Goal: Task Accomplishment & Management: Complete application form

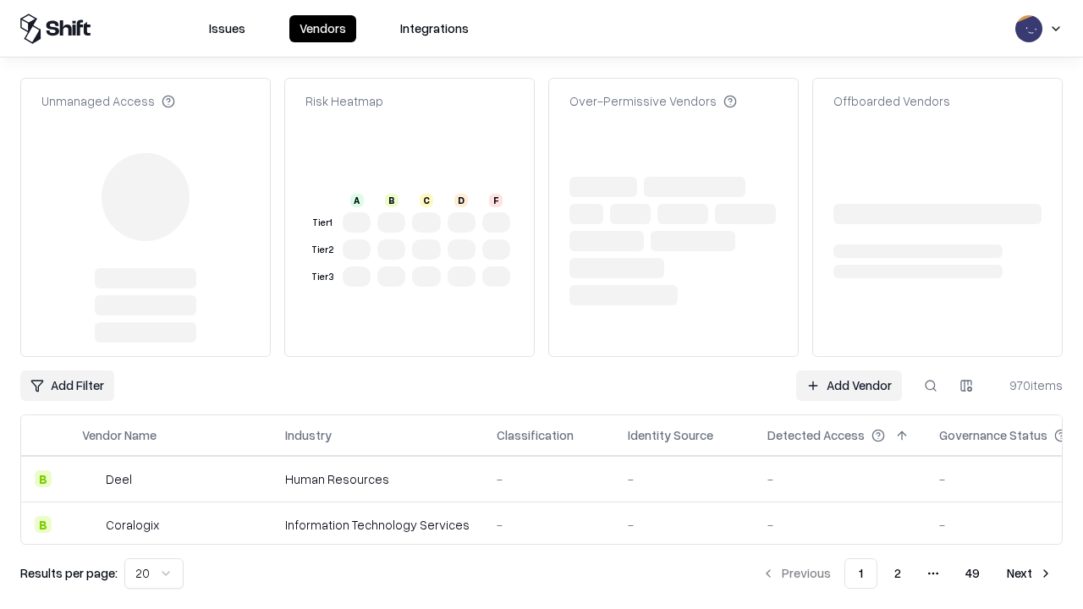
click at [849, 371] on link "Add Vendor" at bounding box center [849, 386] width 106 height 30
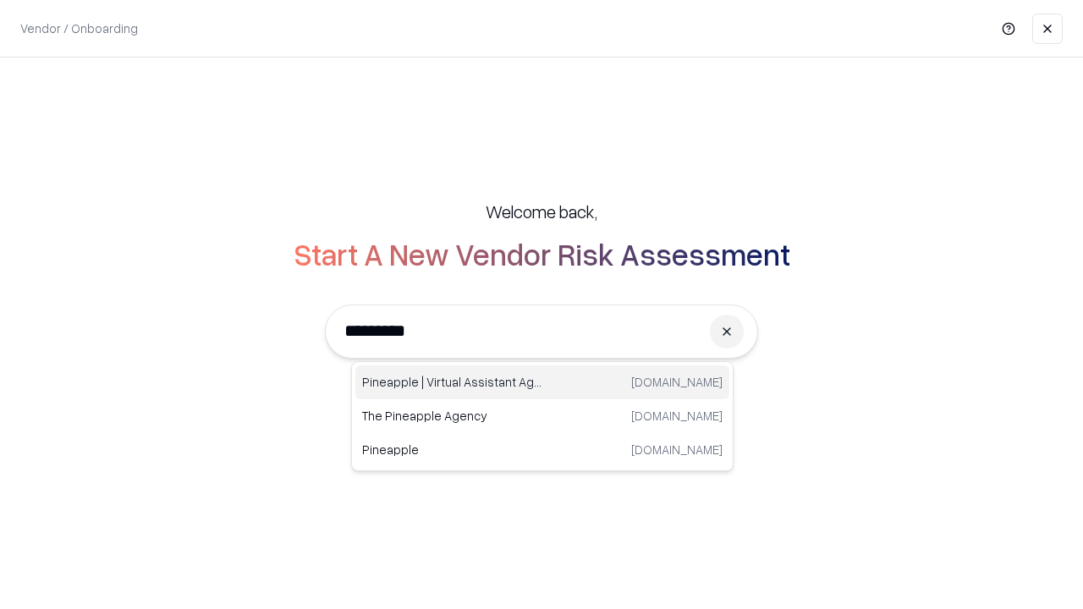
click at [542, 382] on div "Pineapple | Virtual Assistant Agency [DOMAIN_NAME]" at bounding box center [542, 382] width 374 height 34
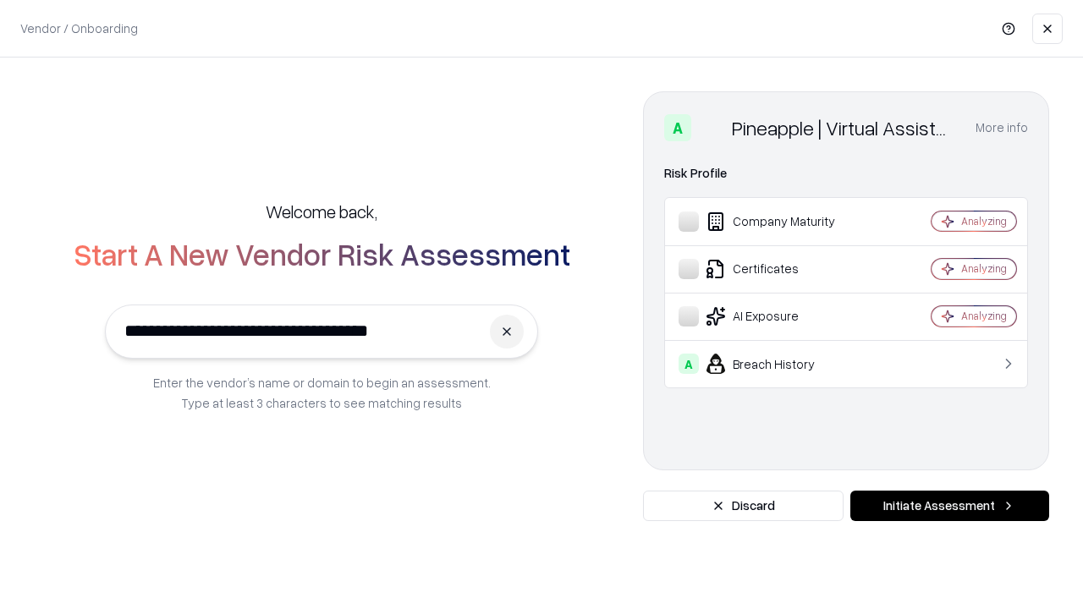
type input "**********"
click at [949, 506] on button "Initiate Assessment" at bounding box center [949, 506] width 199 height 30
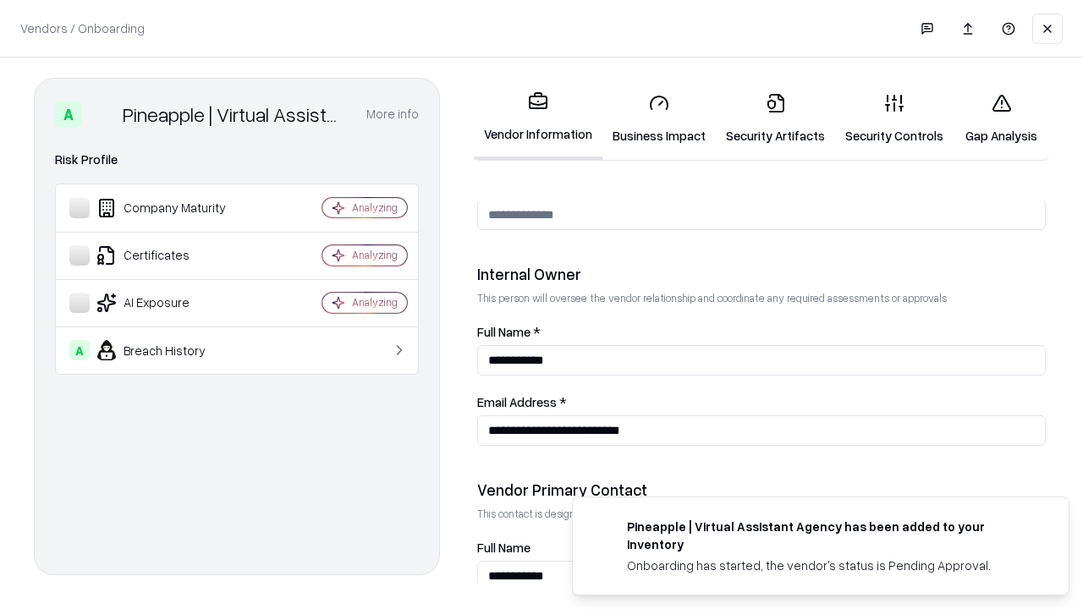
scroll to position [876, 0]
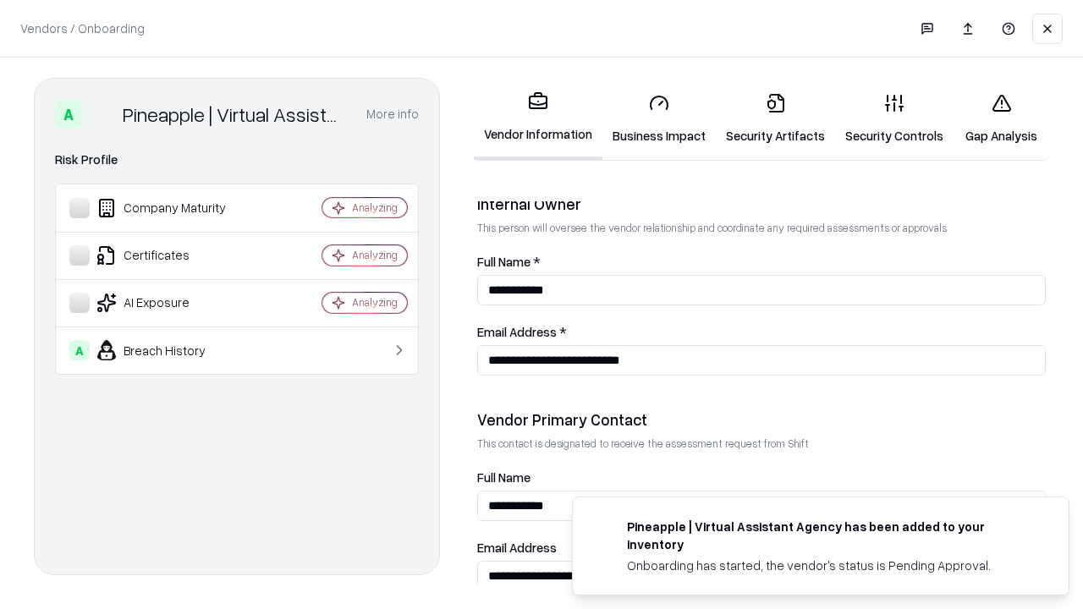
click at [659, 118] on link "Business Impact" at bounding box center [658, 119] width 113 height 79
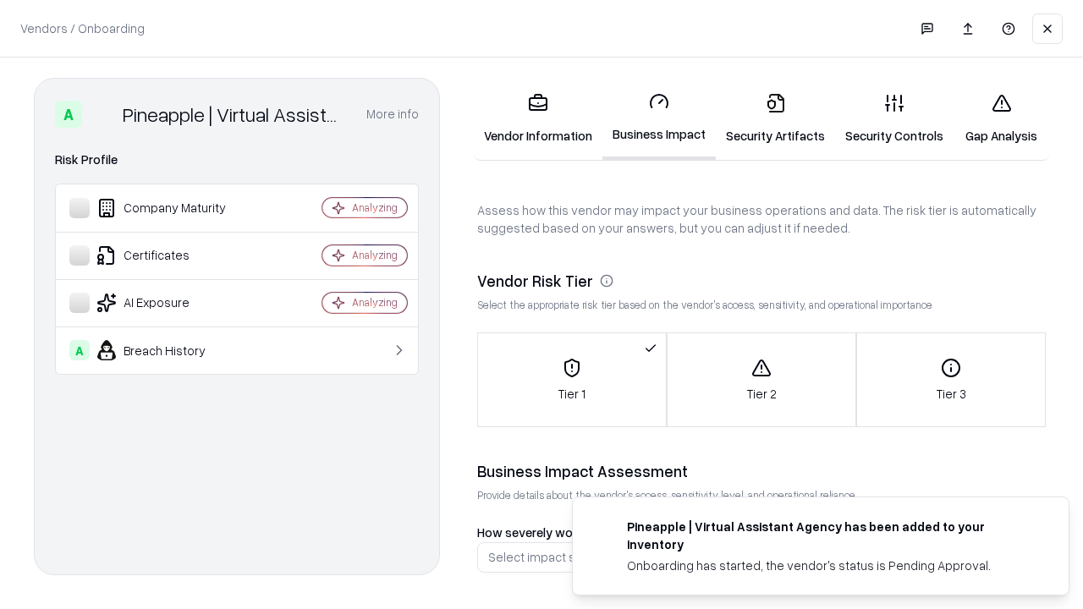
click at [775, 118] on link "Security Artifacts" at bounding box center [775, 119] width 119 height 79
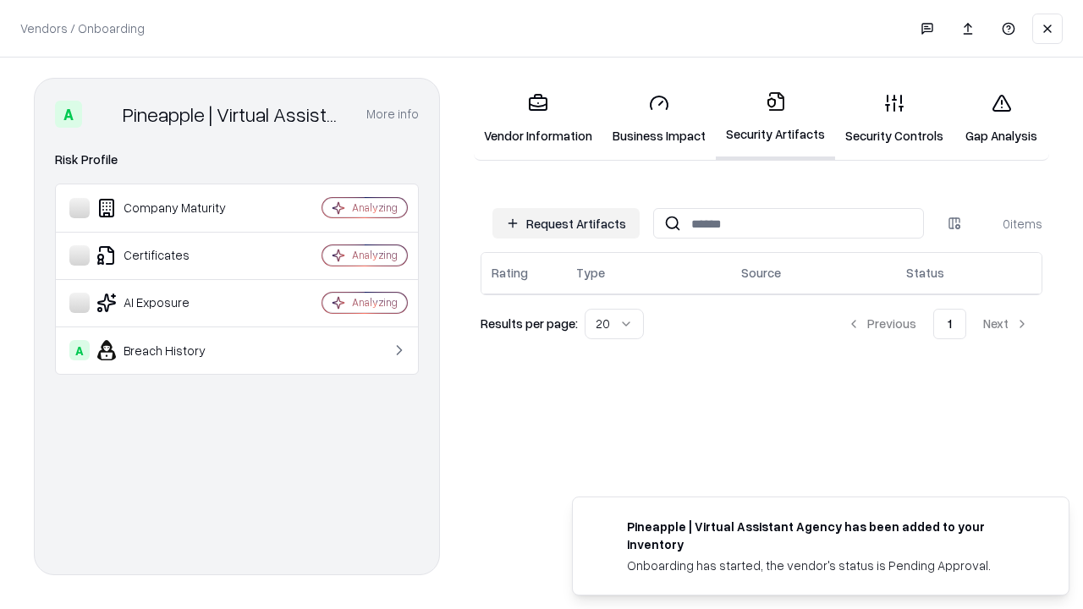
click at [566, 223] on button "Request Artifacts" at bounding box center [565, 223] width 147 height 30
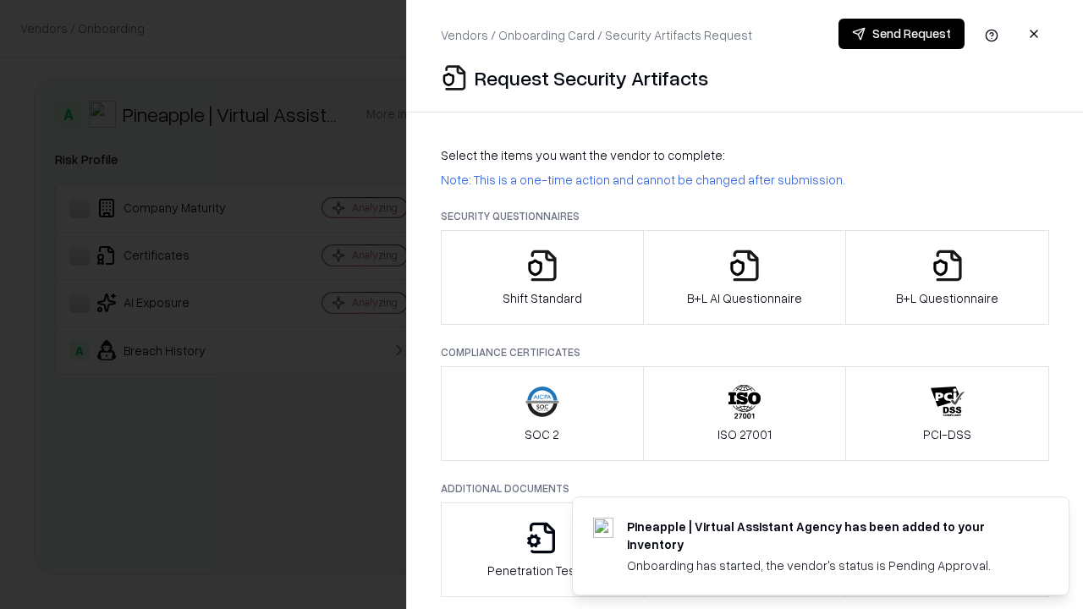
click at [541, 277] on icon "button" at bounding box center [542, 266] width 34 height 34
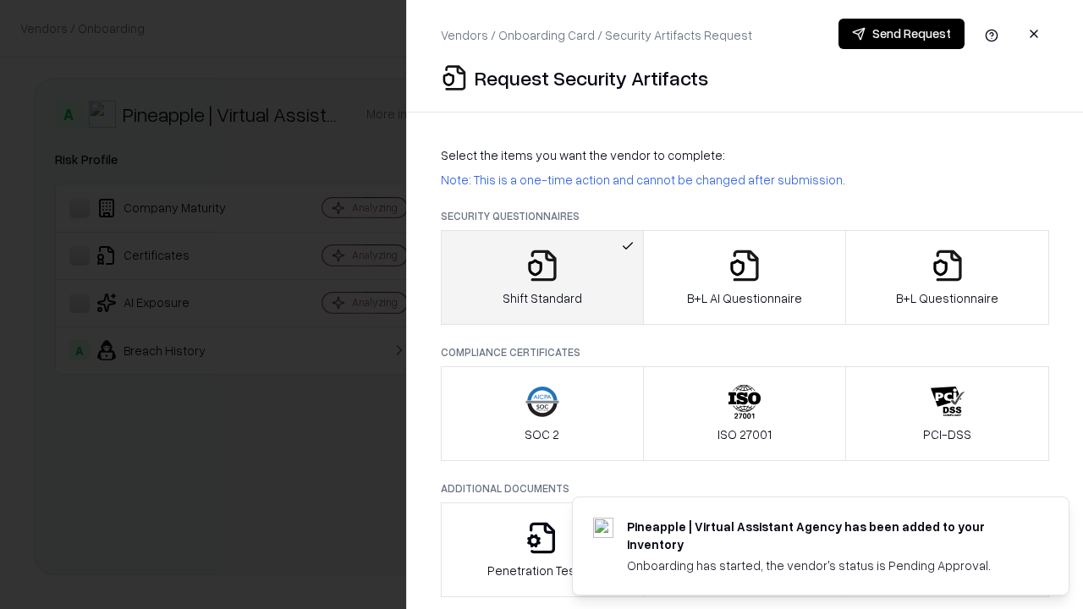
click at [901, 34] on button "Send Request" at bounding box center [901, 34] width 126 height 30
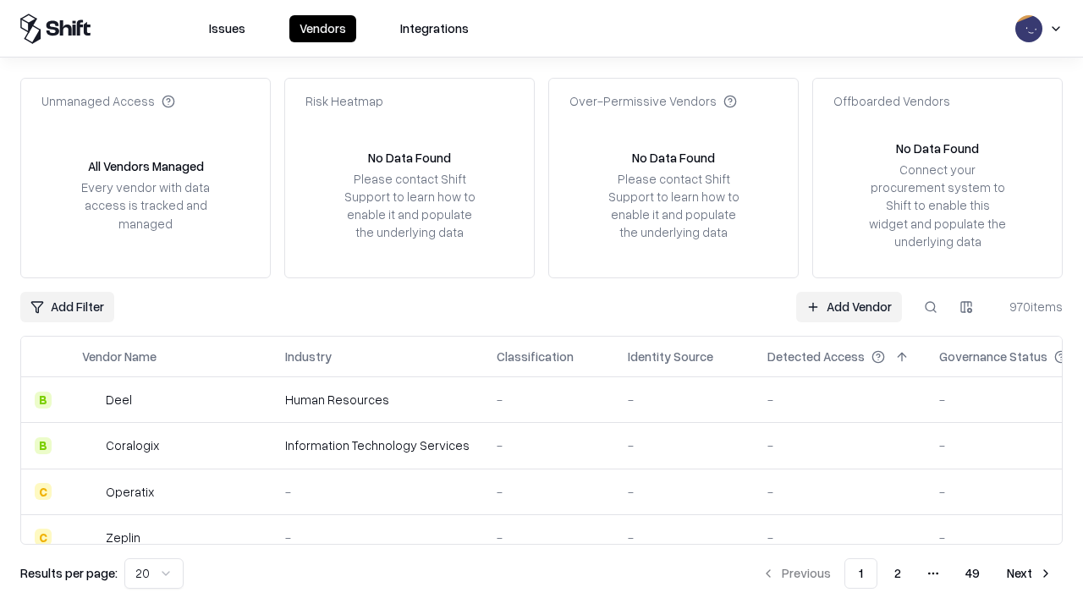
click at [931, 306] on button at bounding box center [930, 307] width 30 height 30
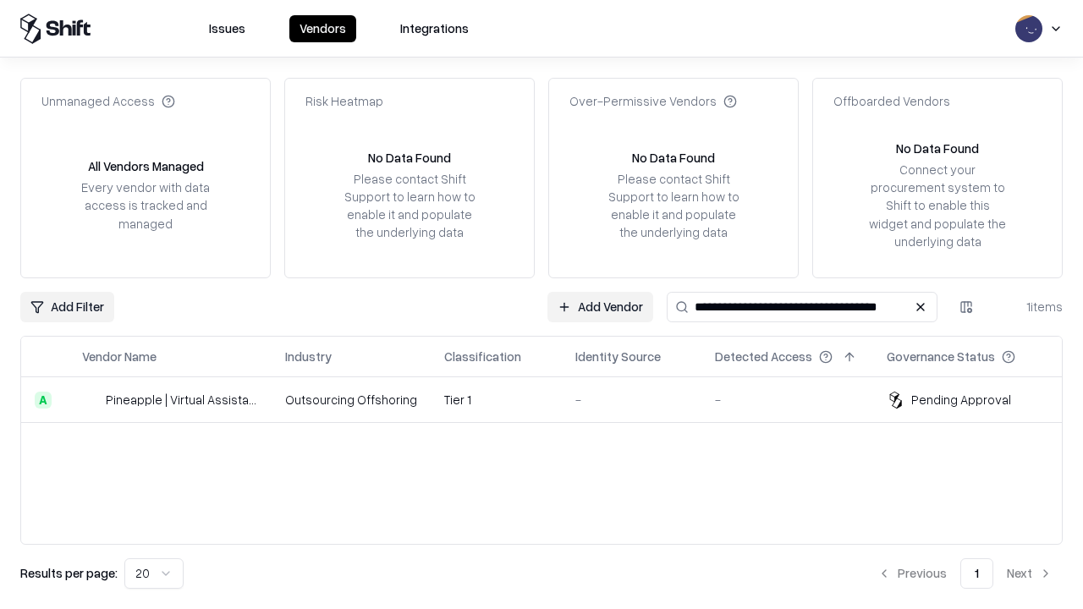
type input "**********"
click at [552, 399] on td "Tier 1" at bounding box center [496, 400] width 131 height 46
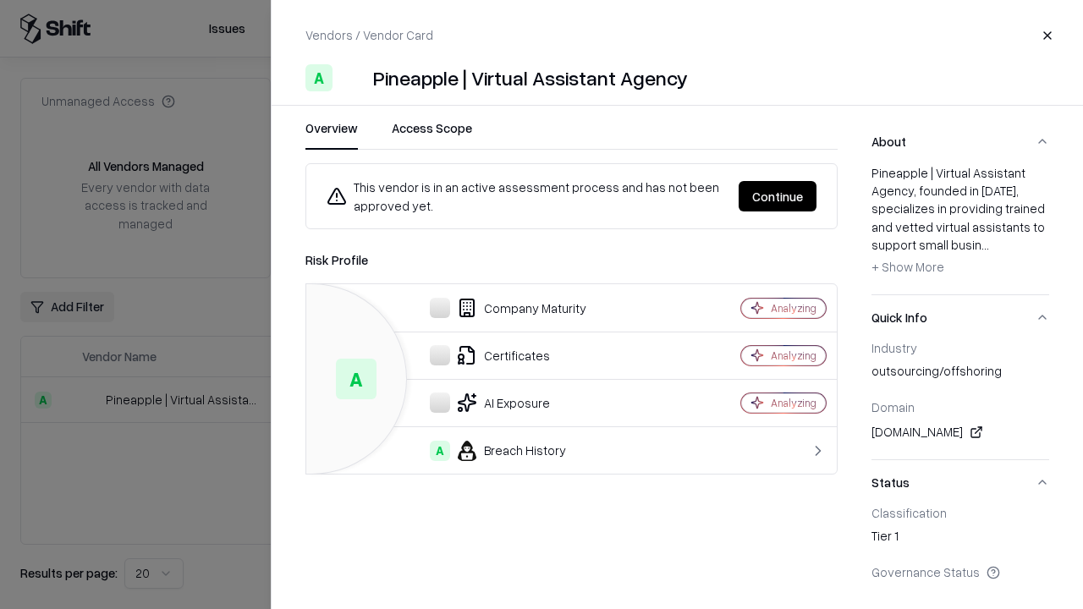
click at [777, 196] on button "Continue" at bounding box center [778, 196] width 78 height 30
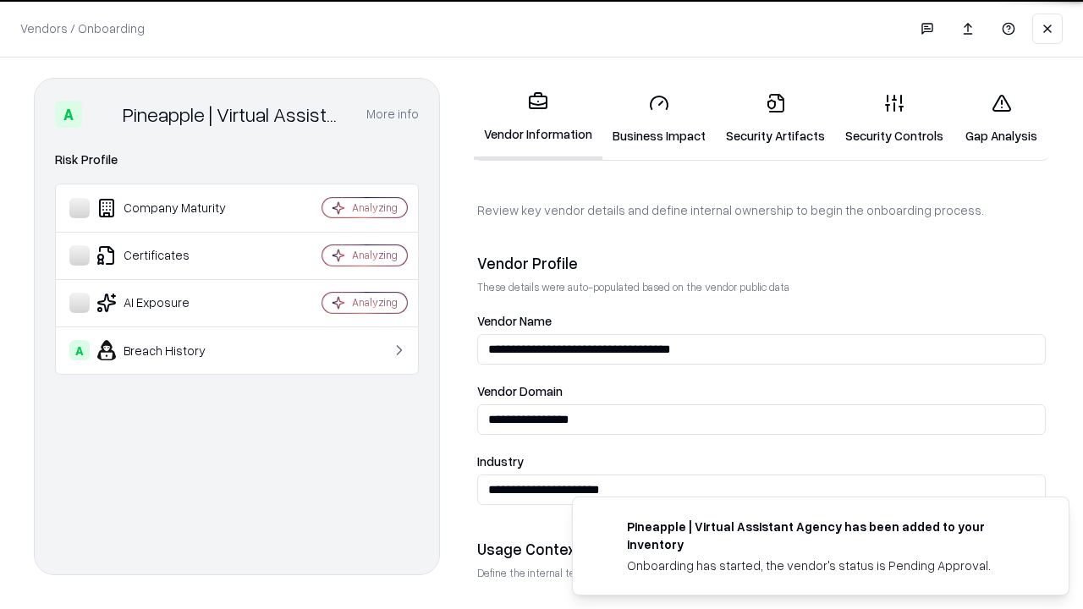
click at [775, 118] on link "Security Artifacts" at bounding box center [775, 119] width 119 height 79
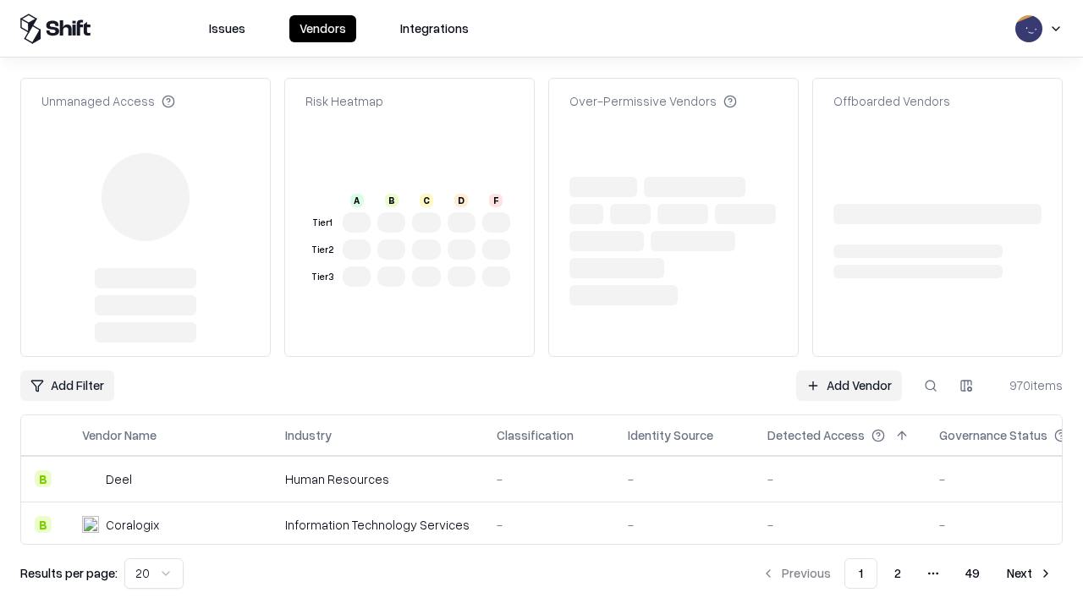
click at [849, 386] on link "Add Vendor" at bounding box center [849, 386] width 106 height 30
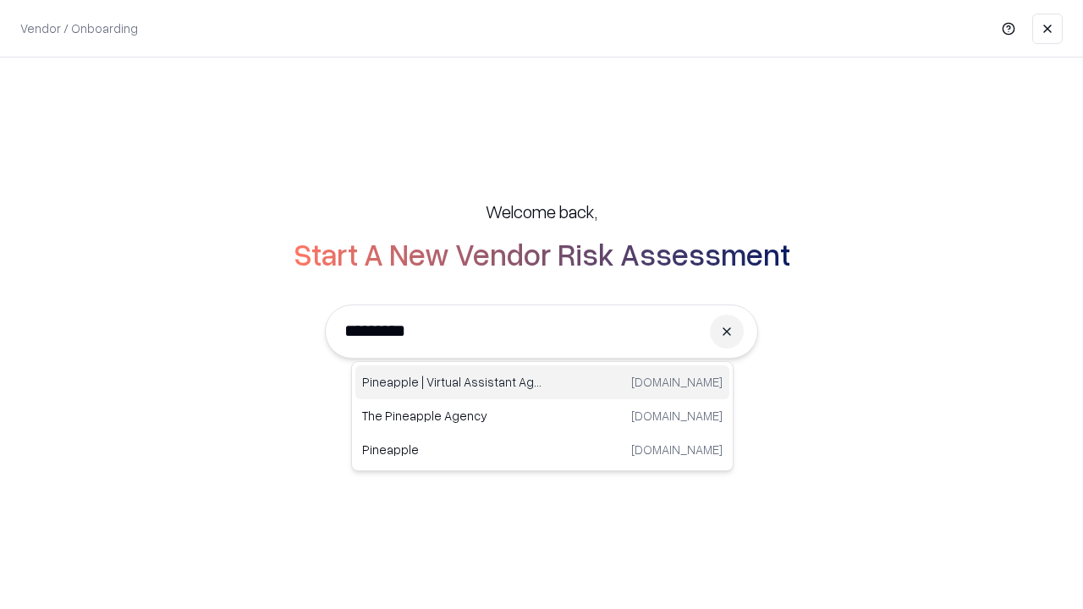
click at [542, 382] on div "Pineapple | Virtual Assistant Agency [DOMAIN_NAME]" at bounding box center [542, 382] width 374 height 34
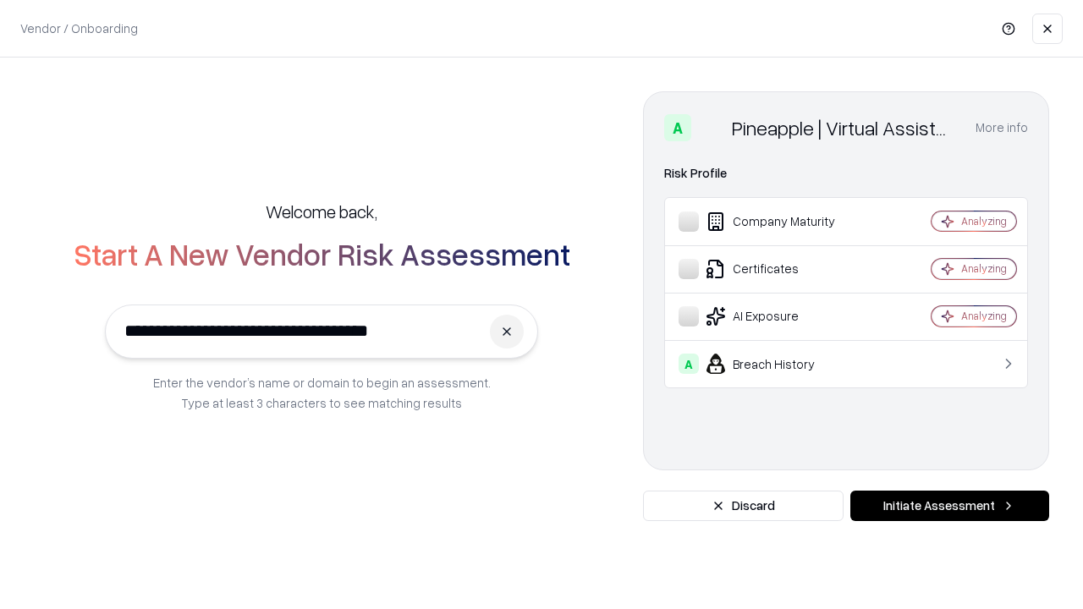
type input "**********"
click at [949, 506] on button "Initiate Assessment" at bounding box center [949, 506] width 199 height 30
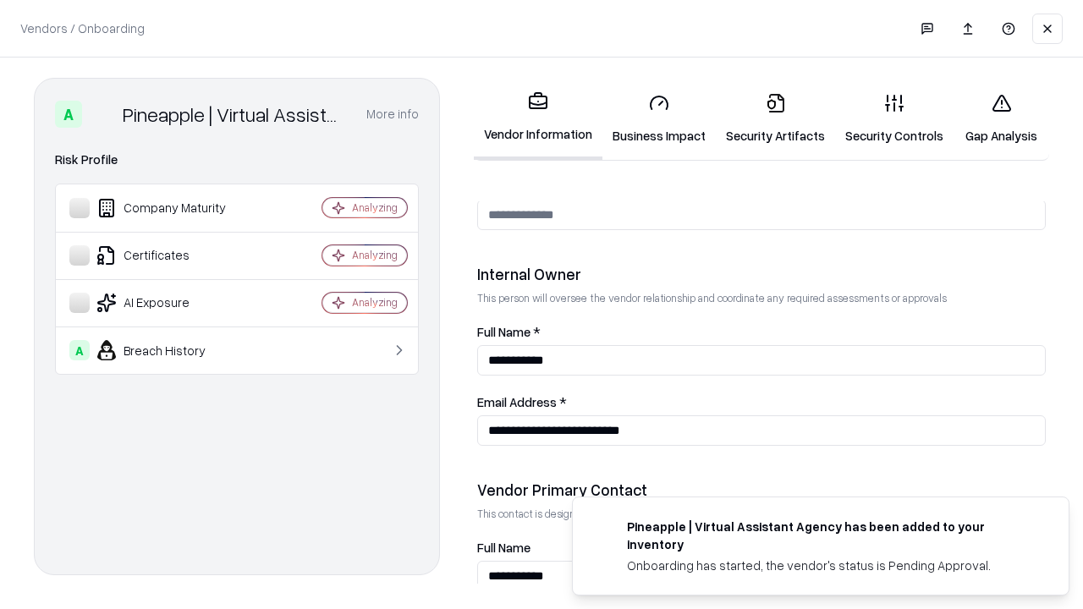
scroll to position [876, 0]
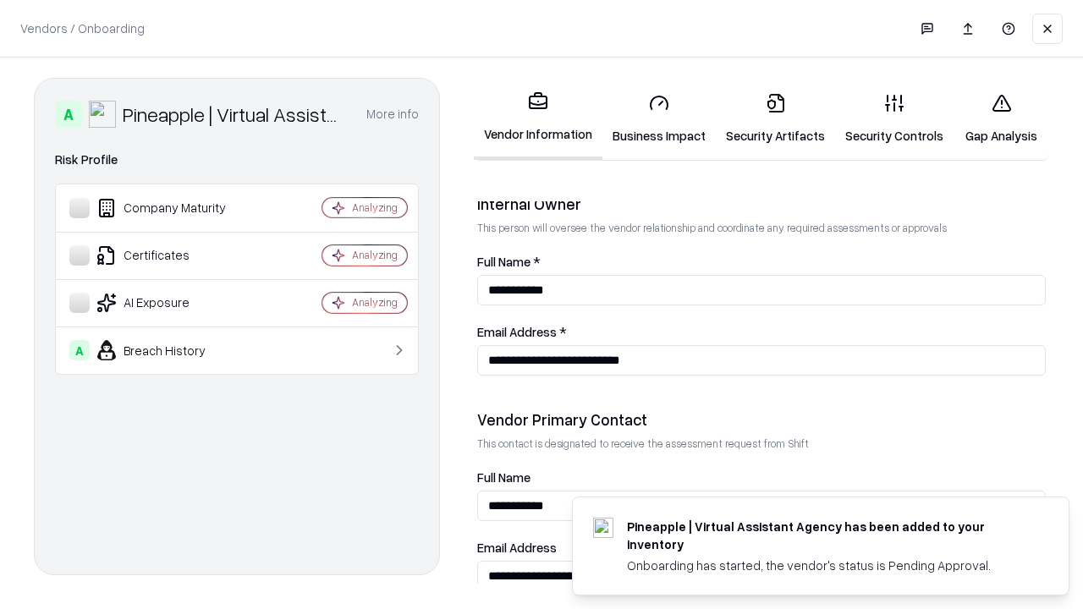
click at [1001, 118] on link "Gap Analysis" at bounding box center [1001, 119] width 96 height 79
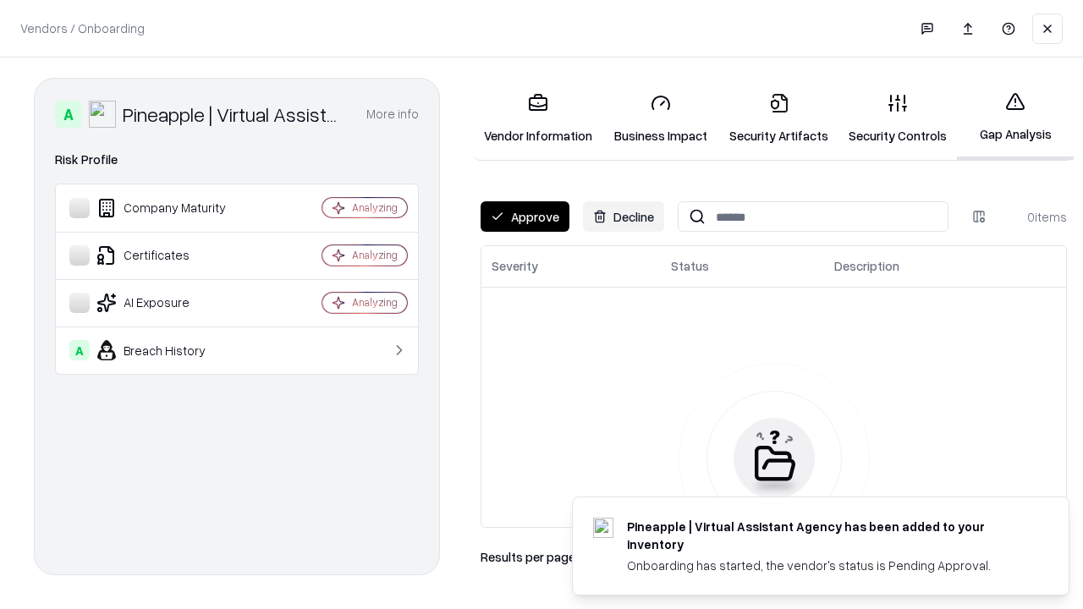
click at [525, 217] on button "Approve" at bounding box center [525, 216] width 89 height 30
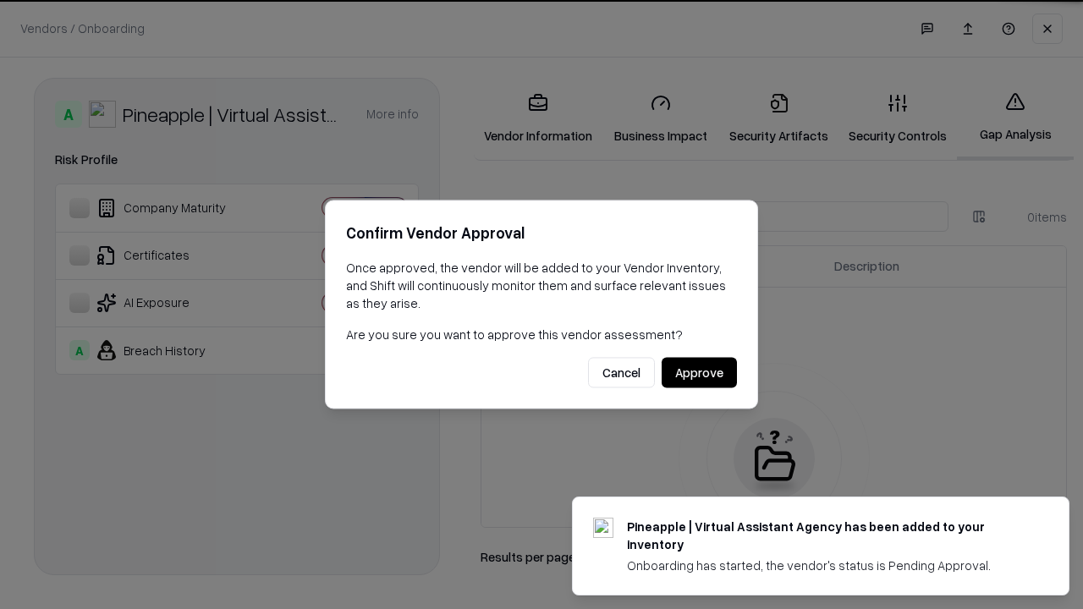
click at [699, 372] on button "Approve" at bounding box center [699, 373] width 75 height 30
